Goal: Task Accomplishment & Management: Use online tool/utility

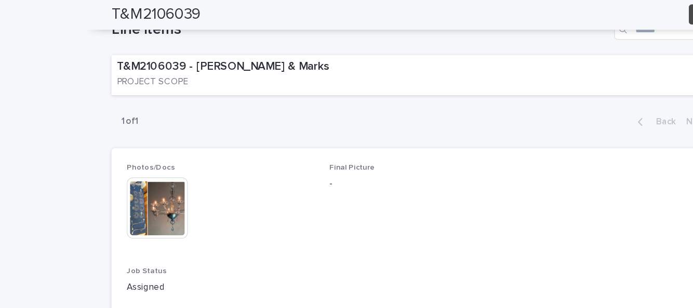
scroll to position [370, 0]
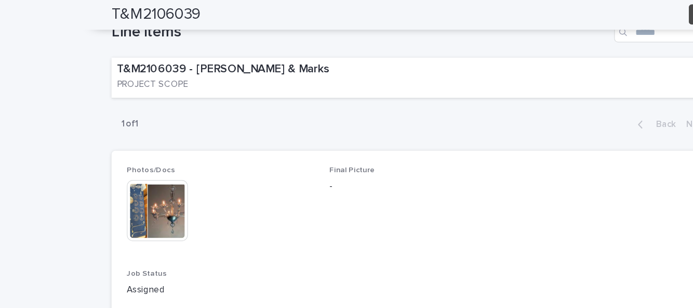
click at [116, 148] on img at bounding box center [129, 173] width 50 height 50
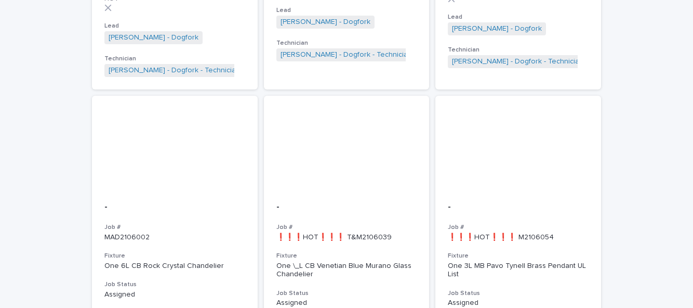
scroll to position [692, 0]
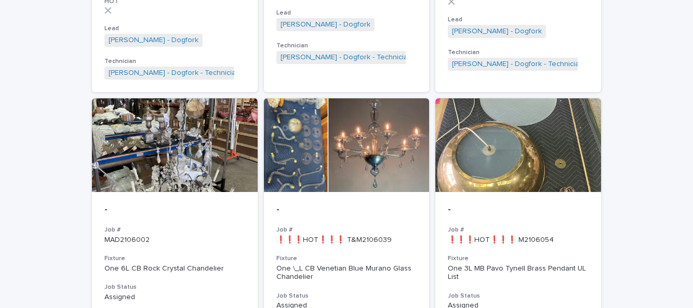
click at [27, 106] on div "Loading... Saving… Loading... Saving… Orders in the workshop Firm Name Job # Fi…" at bounding box center [346, 254] width 693 height 1774
click at [357, 264] on div "One \_L CB Venetian Blue Murano Glass Chandelier" at bounding box center [346, 273] width 141 height 18
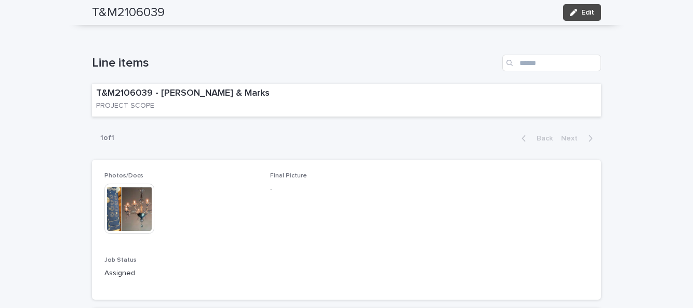
scroll to position [338, 0]
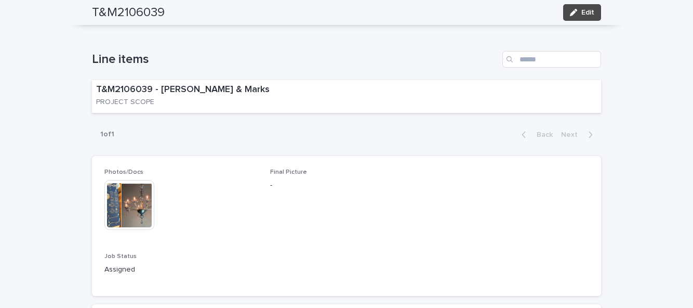
click at [595, 16] on button "Edit" at bounding box center [582, 12] width 38 height 17
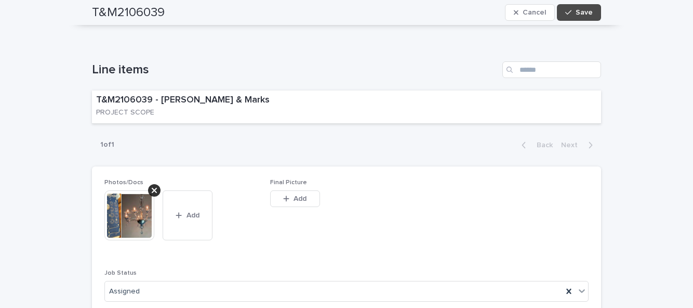
scroll to position [353, 0]
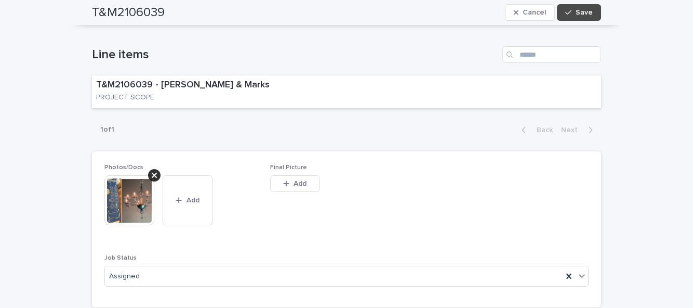
click at [298, 175] on button "Add" at bounding box center [295, 183] width 50 height 17
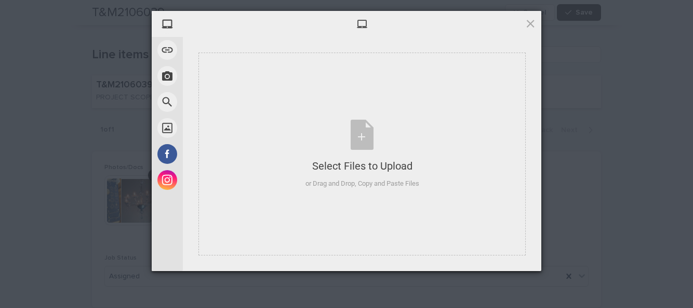
click at [363, 137] on div "Select Files to Upload or Drag and Drop, Copy and Paste Files" at bounding box center [362, 153] width 114 height 69
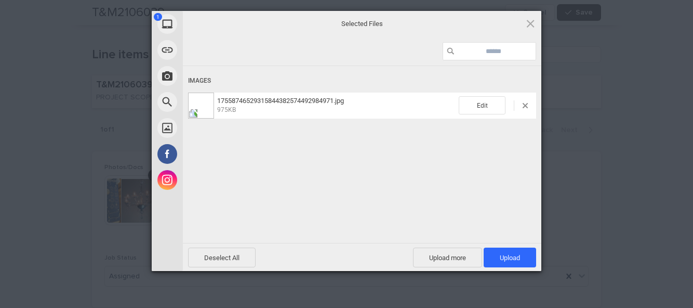
click at [521, 253] on span "Upload 1" at bounding box center [510, 257] width 52 height 20
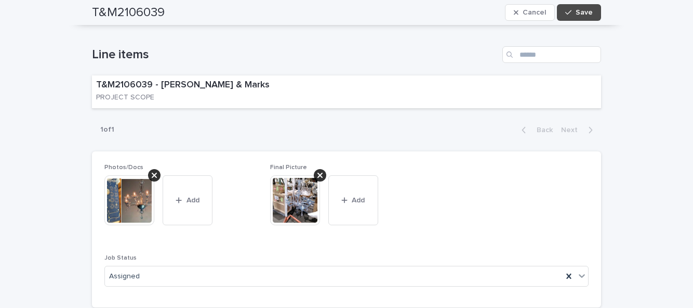
click at [579, 9] on span "Save" at bounding box center [584, 12] width 17 height 7
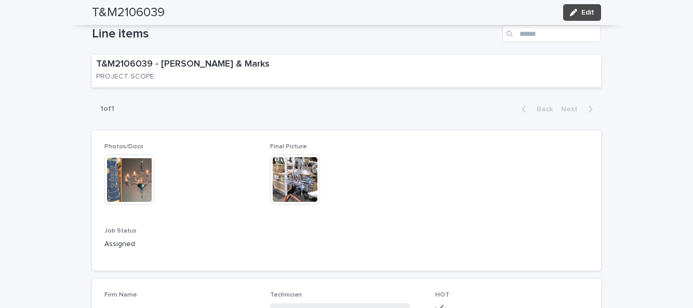
scroll to position [445, 0]
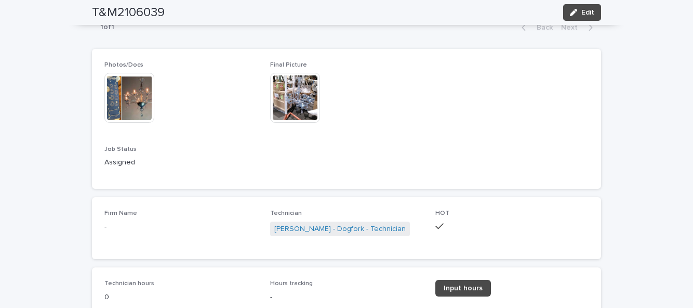
click at [464, 284] on span "Input hours" at bounding box center [463, 287] width 39 height 7
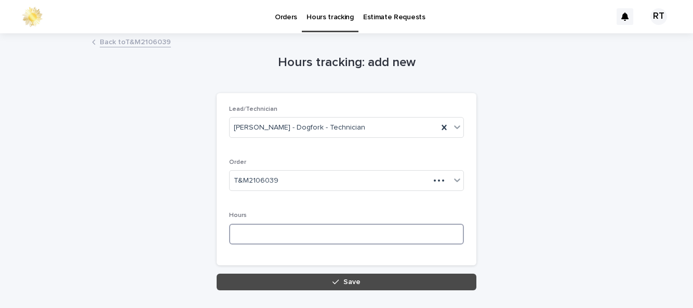
click at [246, 223] on input at bounding box center [346, 233] width 235 height 21
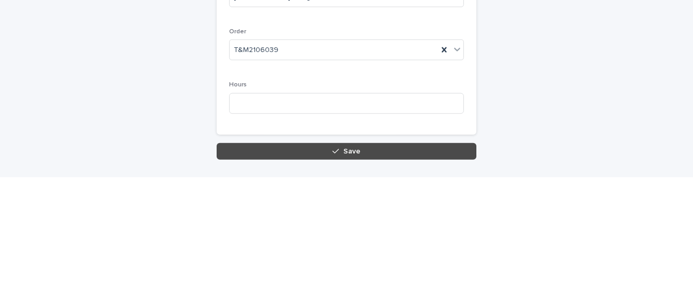
click at [346, 278] on span "Save" at bounding box center [351, 281] width 17 height 7
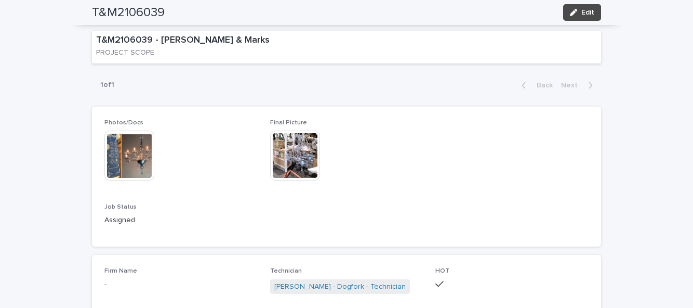
scroll to position [445, 0]
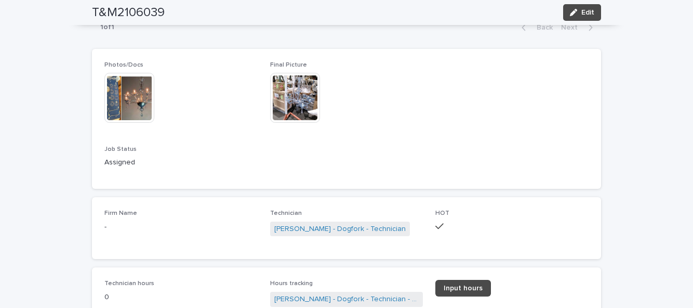
click at [475, 284] on span "Input hours" at bounding box center [463, 287] width 39 height 7
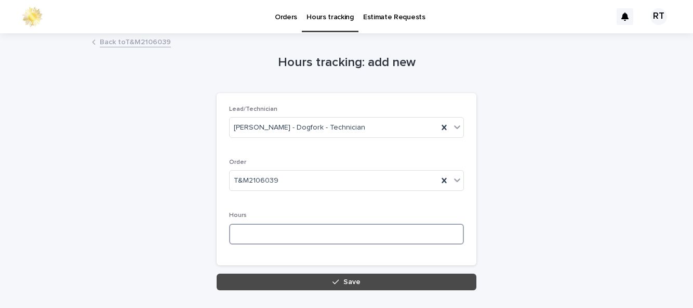
click at [255, 223] on input at bounding box center [346, 233] width 235 height 21
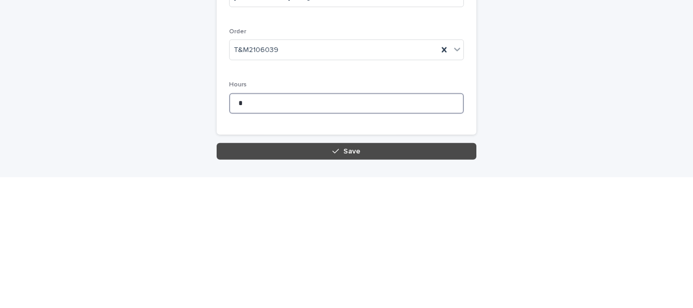
type input "*"
click at [351, 278] on span "Save" at bounding box center [351, 281] width 17 height 7
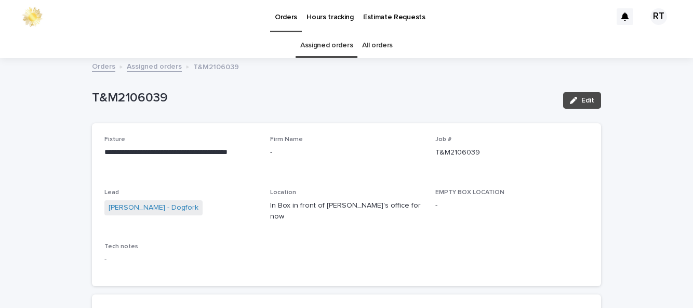
click at [580, 92] on button "Edit" at bounding box center [582, 100] width 38 height 17
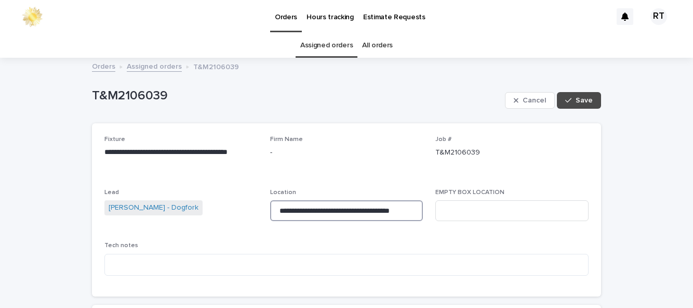
click at [411, 200] on input "**********" at bounding box center [346, 210] width 153 height 21
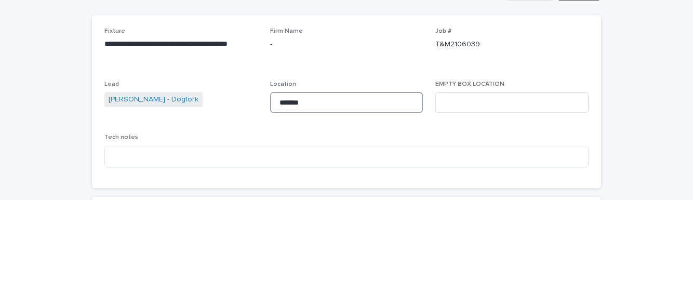
type input "**"
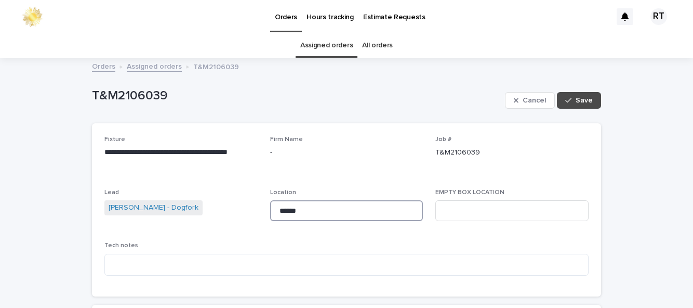
click at [328, 200] on input "******" at bounding box center [346, 210] width 153 height 21
type input "**********"
click at [599, 92] on button "Save" at bounding box center [579, 100] width 44 height 17
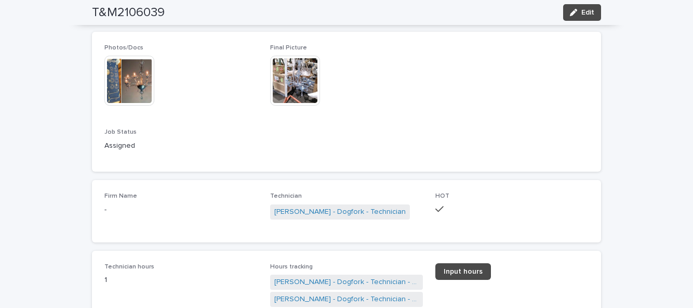
scroll to position [469, 0]
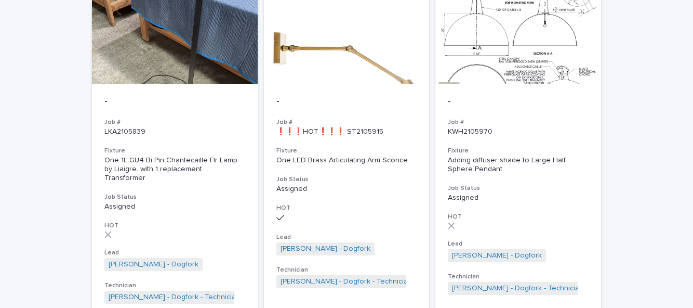
scroll to position [468, 0]
click at [352, 197] on div "- Job # ❗❗❗HOT❗❗❗ ST2105915 Fixture One LED Brass Articulating Arm Sconce Job S…" at bounding box center [347, 192] width 166 height 217
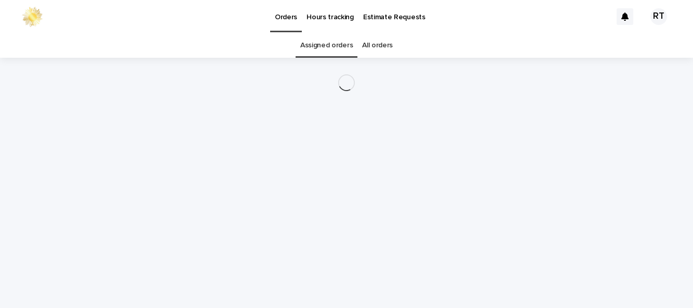
scroll to position [33, 0]
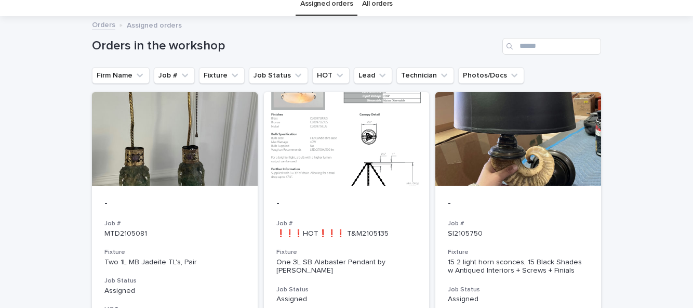
scroll to position [52, 0]
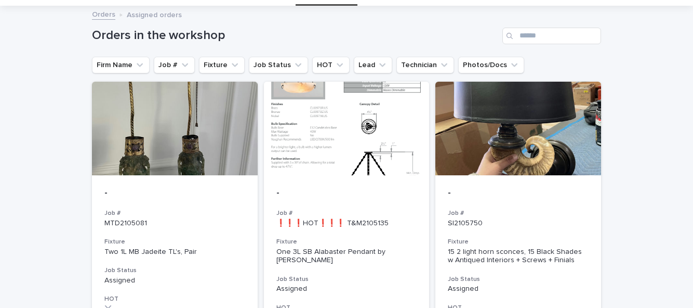
click at [351, 201] on div "- Job # ❗❗❗HOT❗❗❗ T&M2105135 Fixture One 3L SB Alabaster Pendant by Vaugn Job S…" at bounding box center [347, 287] width 166 height 225
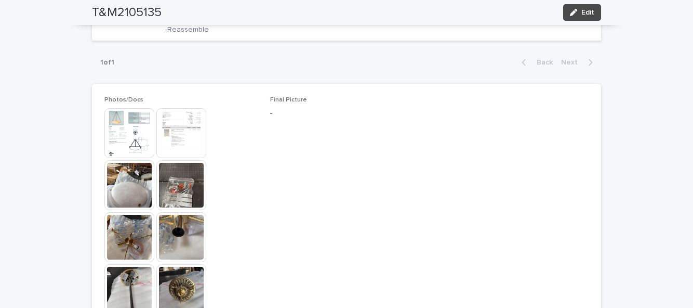
scroll to position [484, 0]
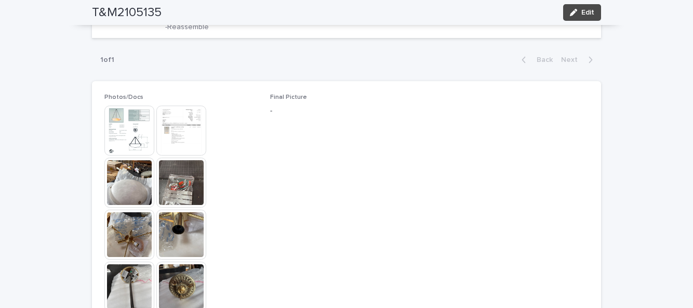
click at [121, 132] on img at bounding box center [129, 130] width 50 height 50
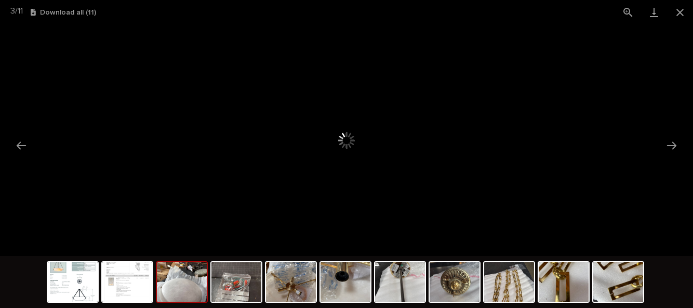
click at [65, 279] on img at bounding box center [73, 281] width 50 height 39
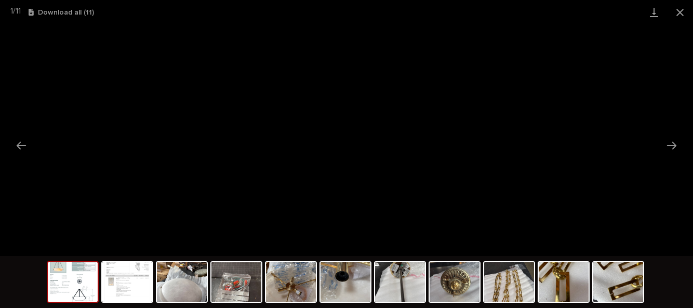
scroll to position [0, 0]
click at [193, 291] on img at bounding box center [182, 281] width 50 height 39
